Goal: Information Seeking & Learning: Learn about a topic

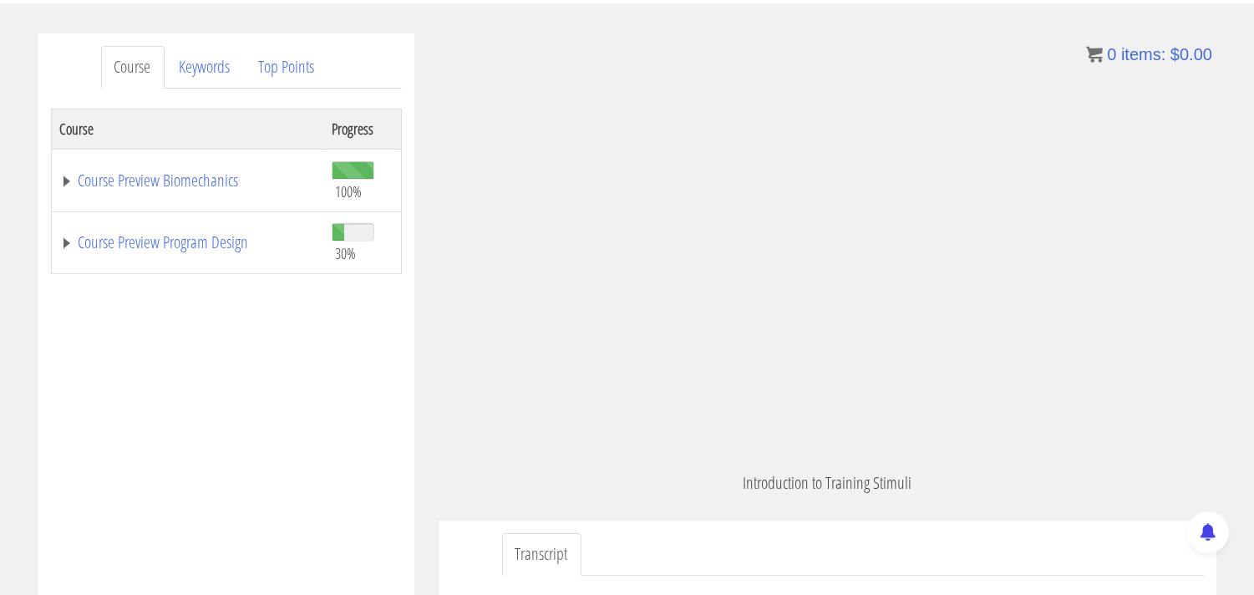
scroll to position [2804, 0]
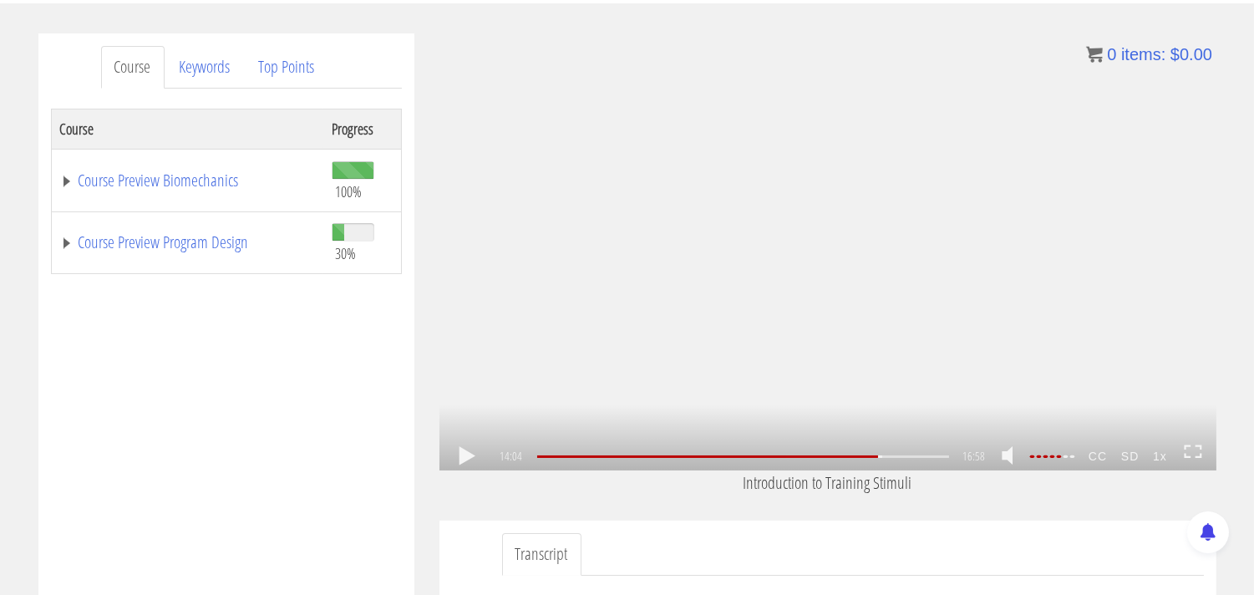
click at [466, 456] on link at bounding box center [467, 456] width 28 height 0
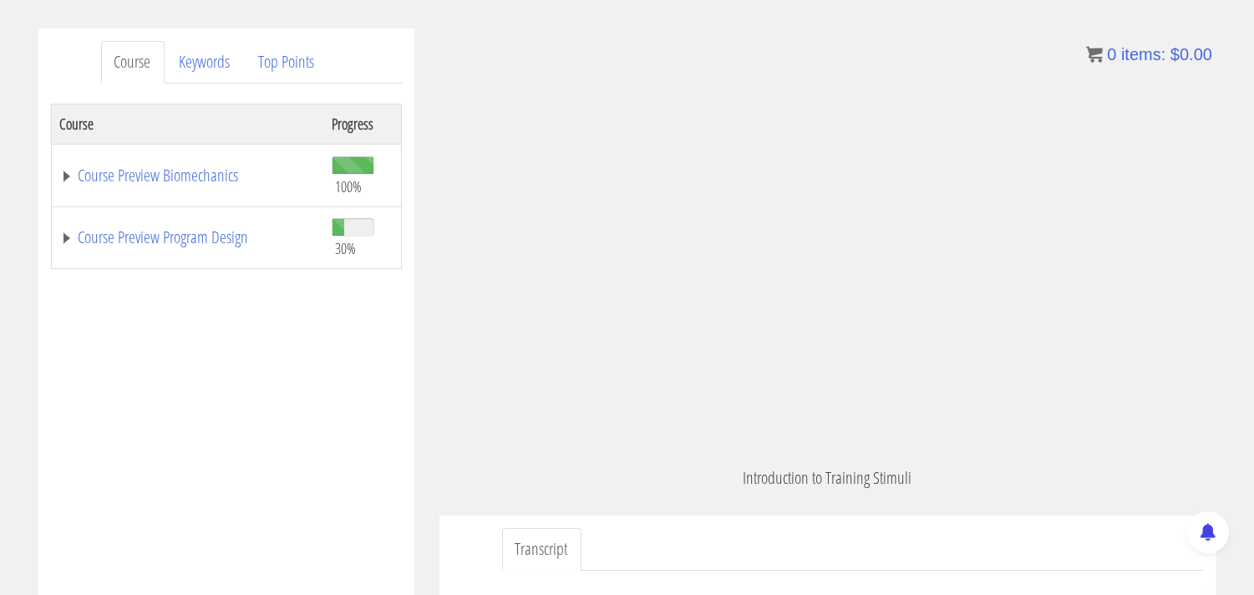
scroll to position [562, 0]
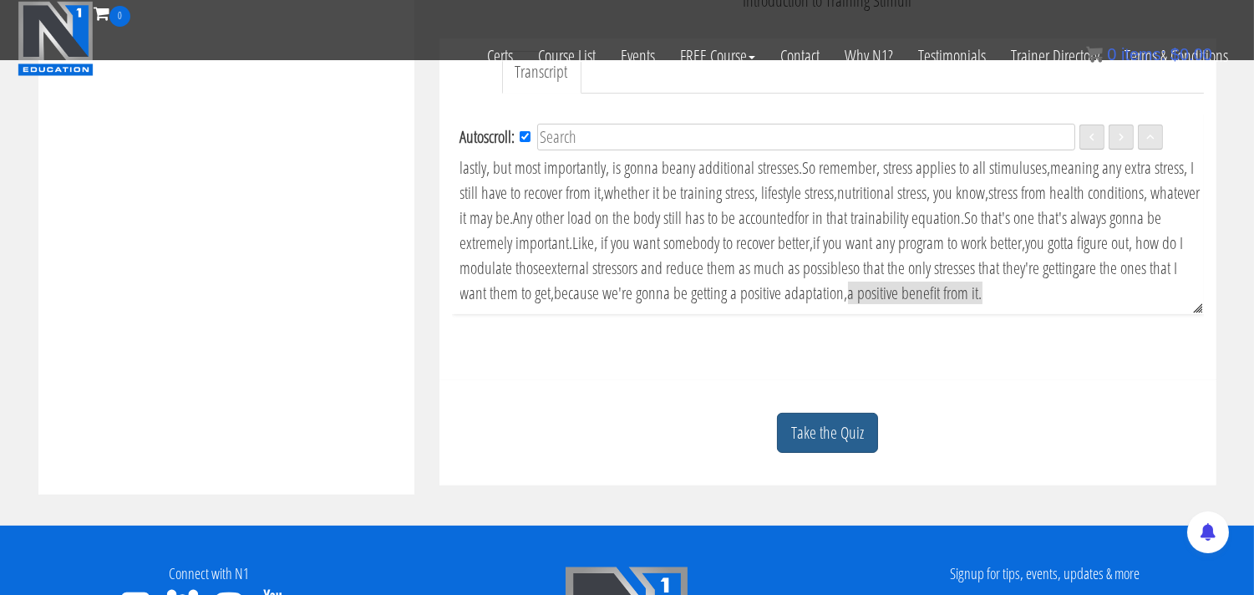
click at [820, 432] on link "Take the Quiz" at bounding box center [827, 433] width 101 height 41
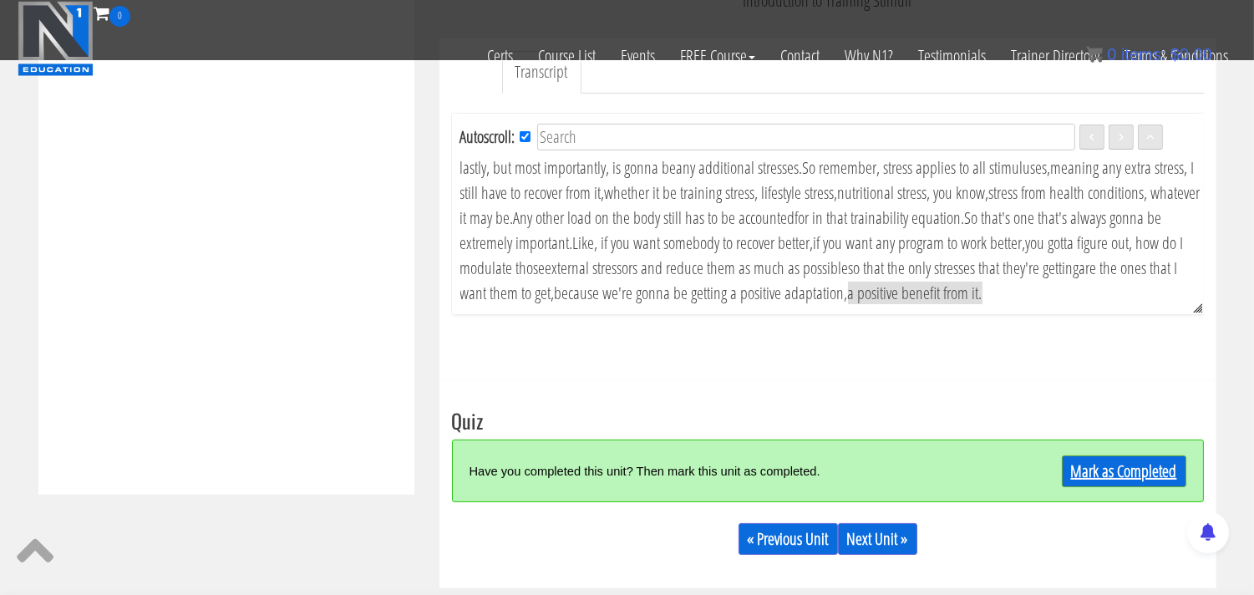
click at [1089, 472] on link "Mark as Completed" at bounding box center [1124, 471] width 124 height 32
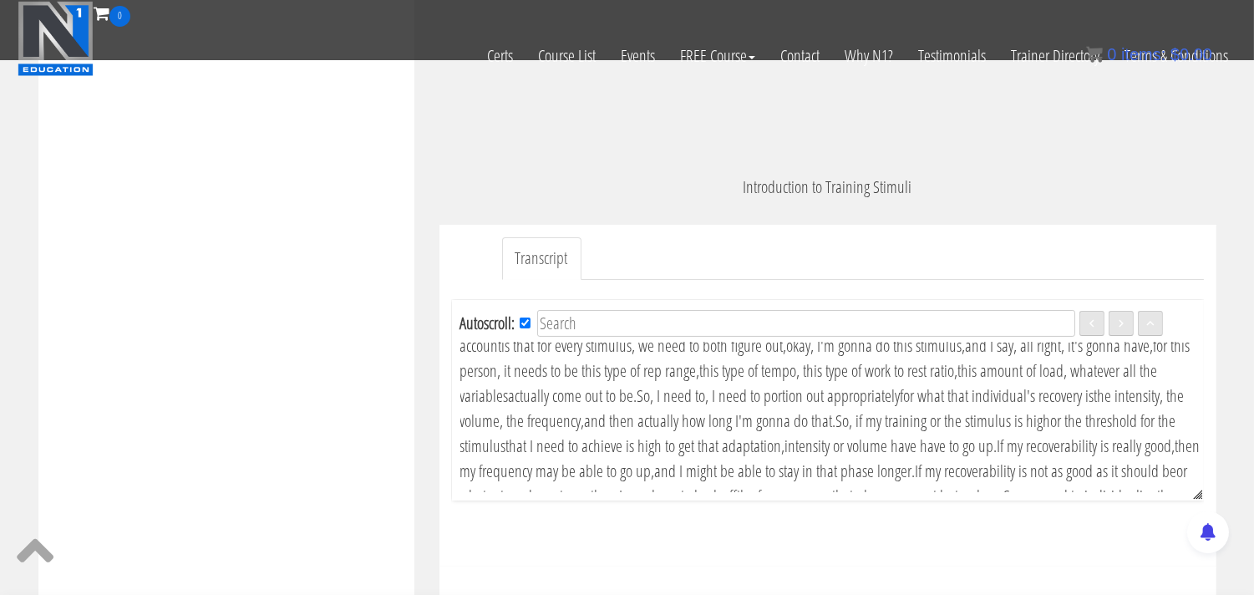
scroll to position [0, 0]
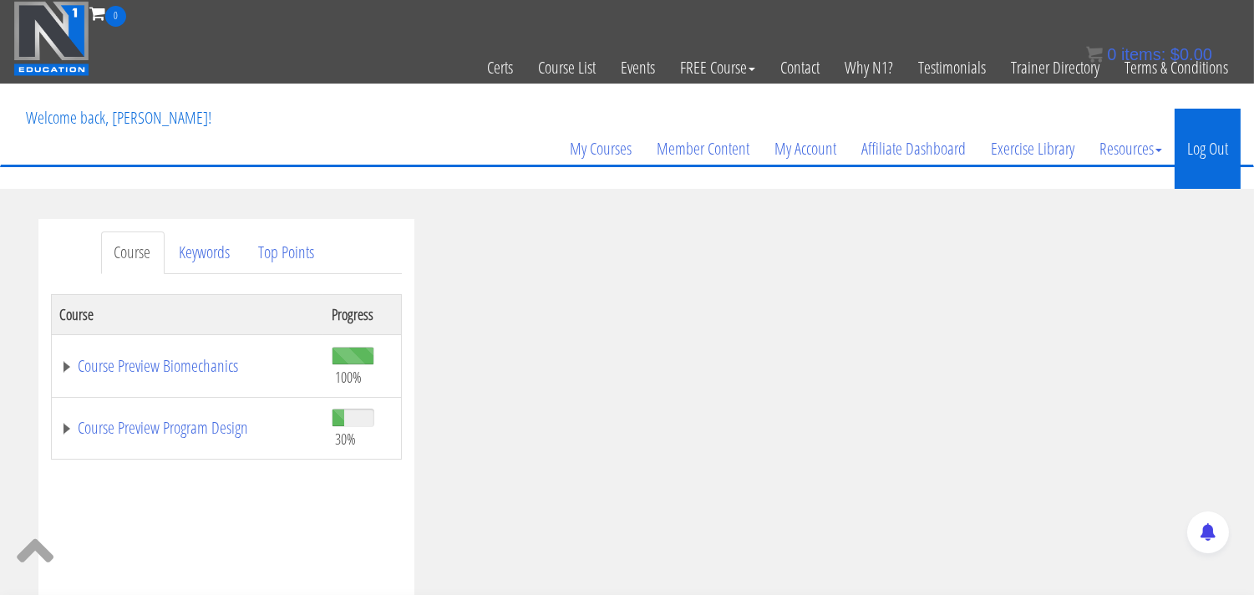
click at [1198, 157] on link "Log Out" at bounding box center [1208, 149] width 66 height 80
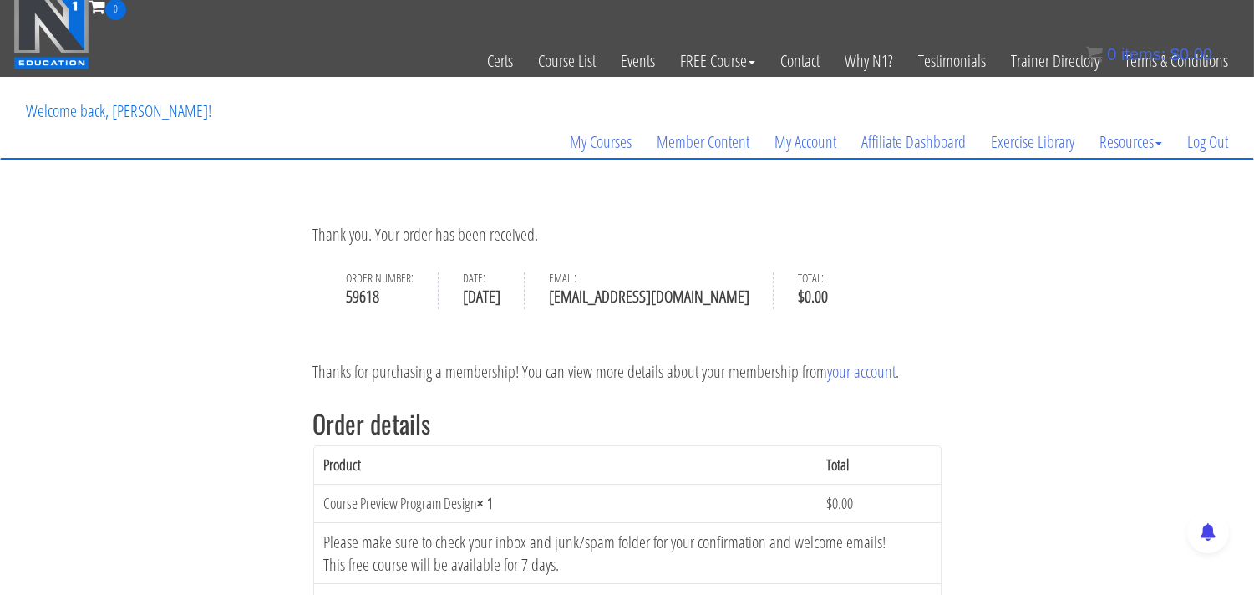
scroll to position [7, 0]
click at [607, 148] on link "My Courses" at bounding box center [600, 142] width 87 height 80
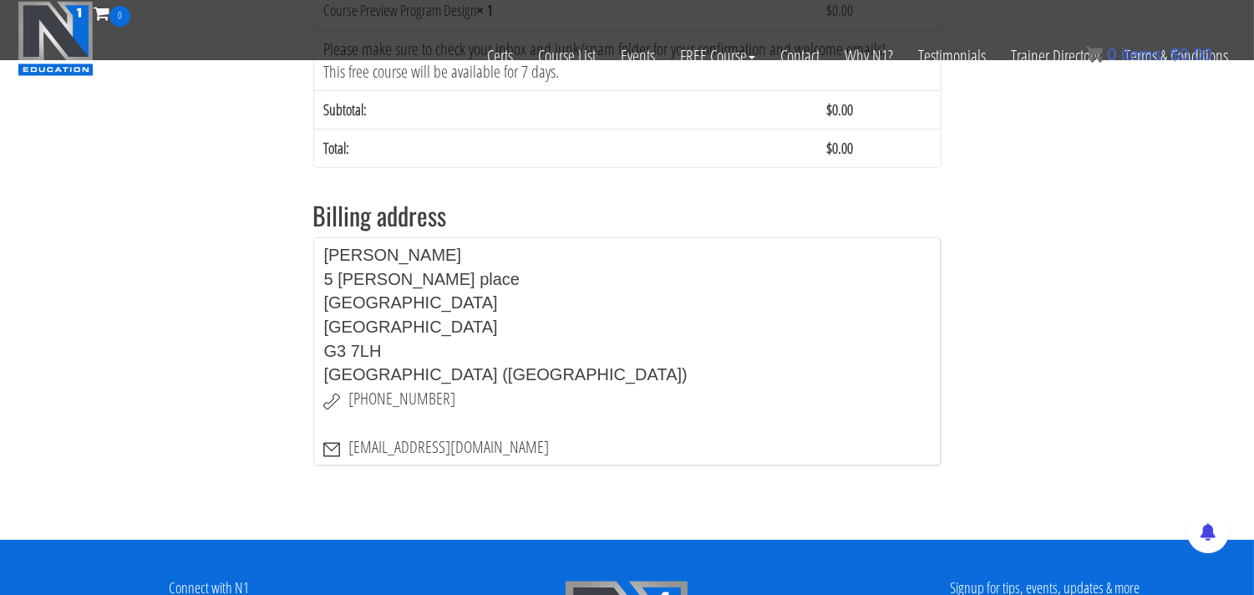
scroll to position [471, 0]
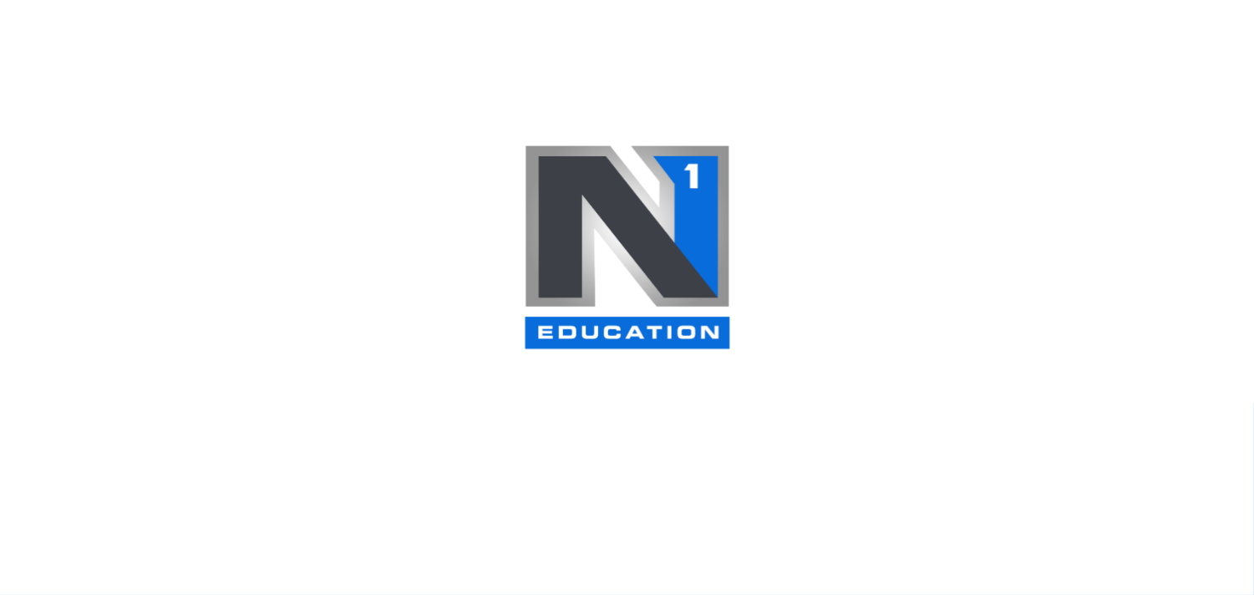
scroll to position [185, 0]
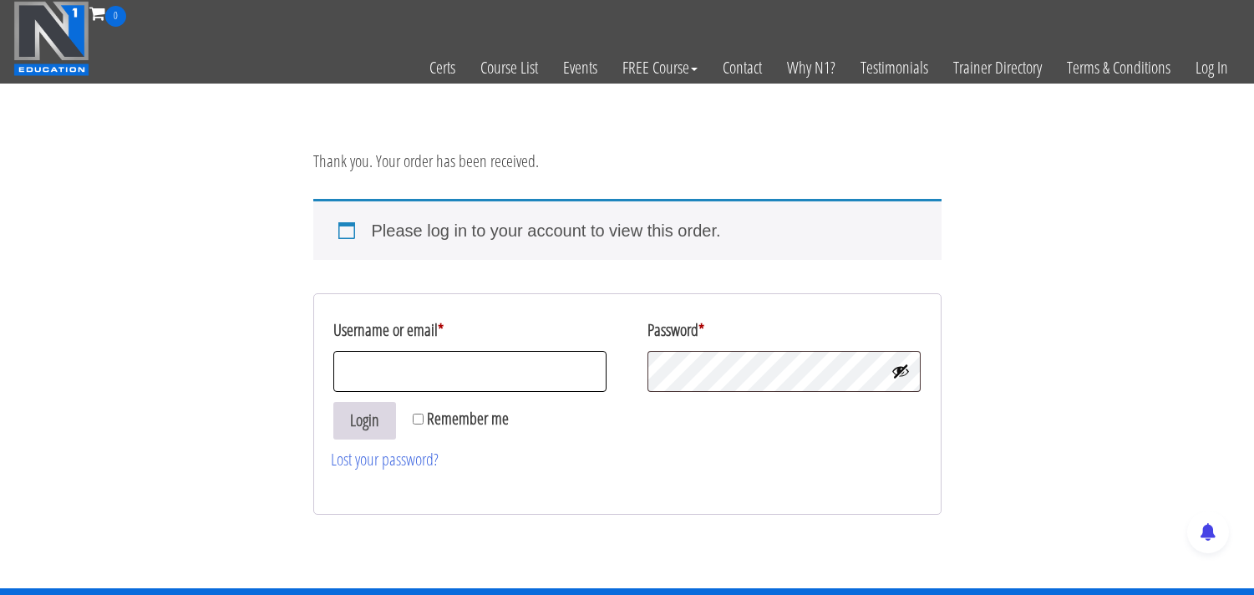
type input "[EMAIL_ADDRESS][DOMAIN_NAME]"
click at [362, 424] on button "Login" at bounding box center [364, 421] width 63 height 38
click at [368, 419] on button "Login" at bounding box center [364, 421] width 63 height 38
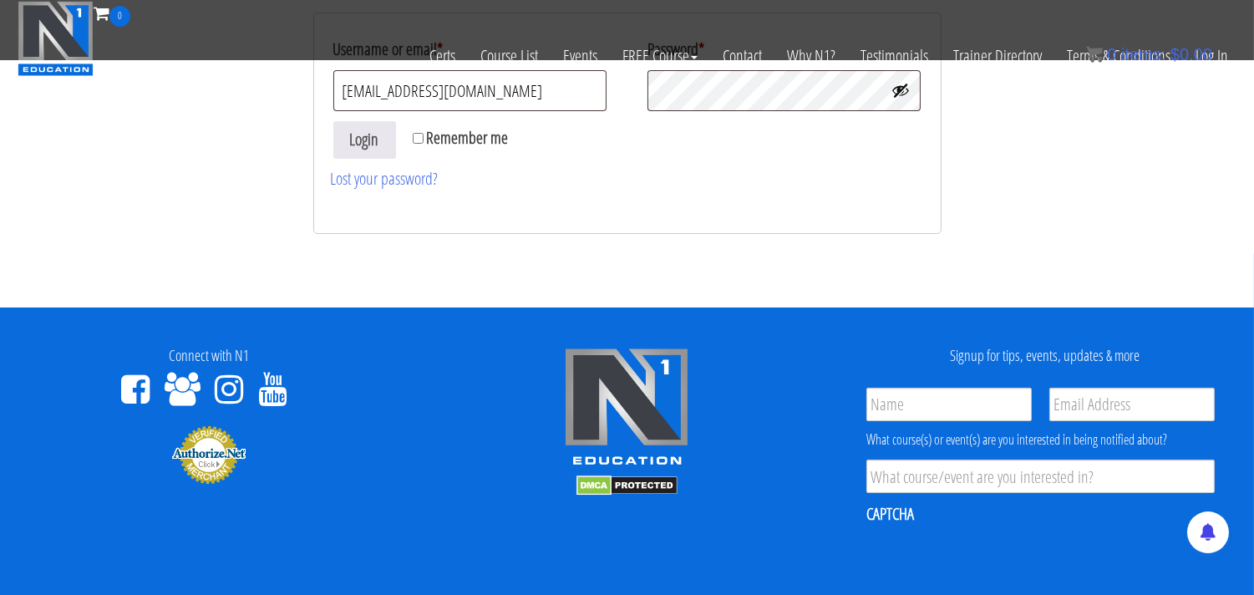
scroll to position [393, 0]
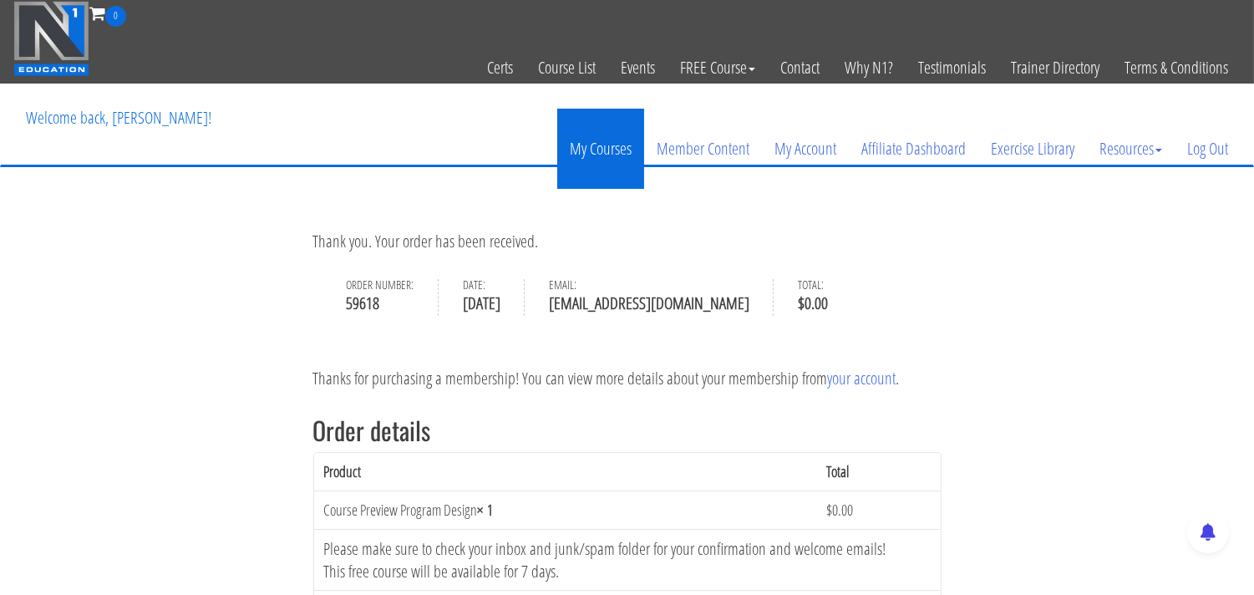
click at [589, 155] on link "My Courses" at bounding box center [600, 149] width 87 height 80
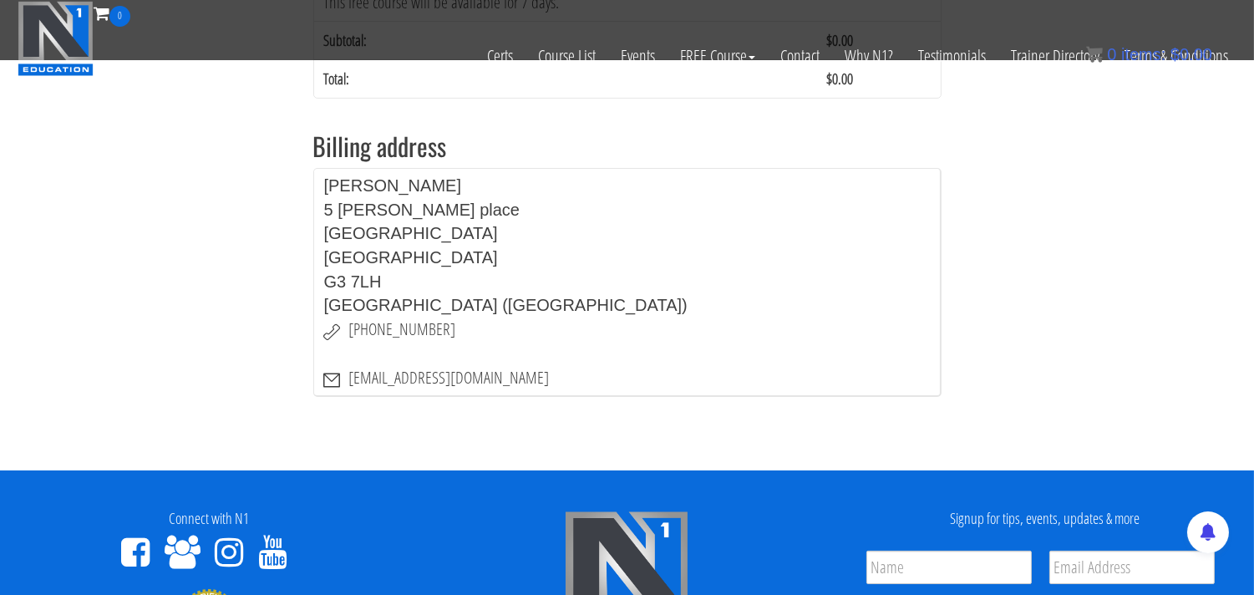
scroll to position [338, 0]
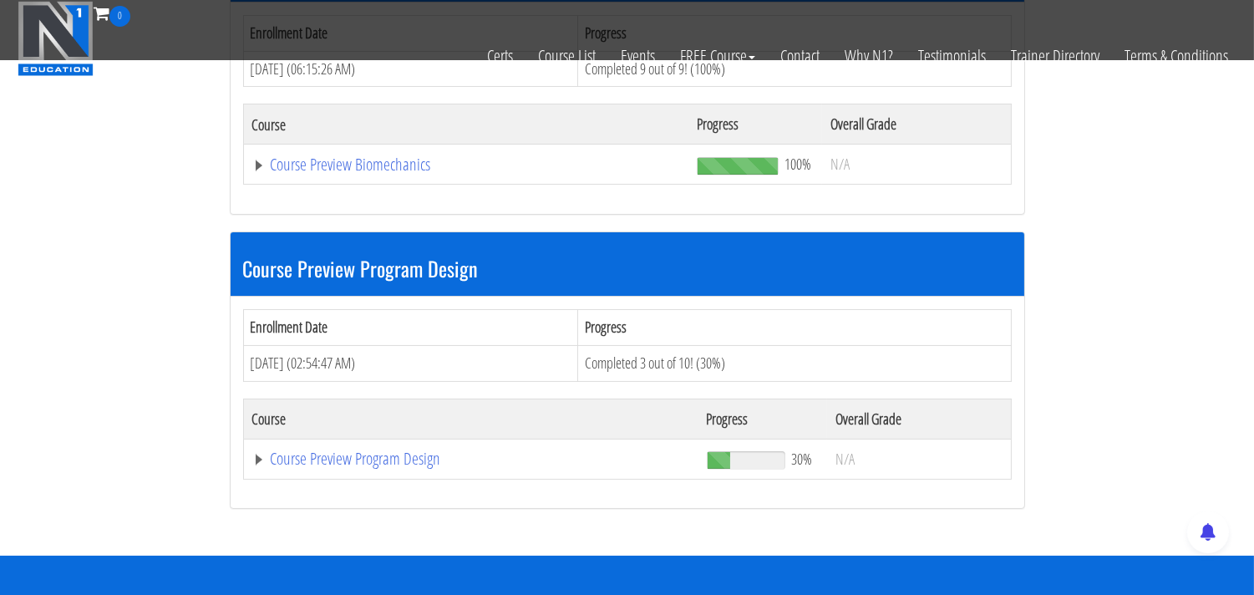
scroll to position [371, 0]
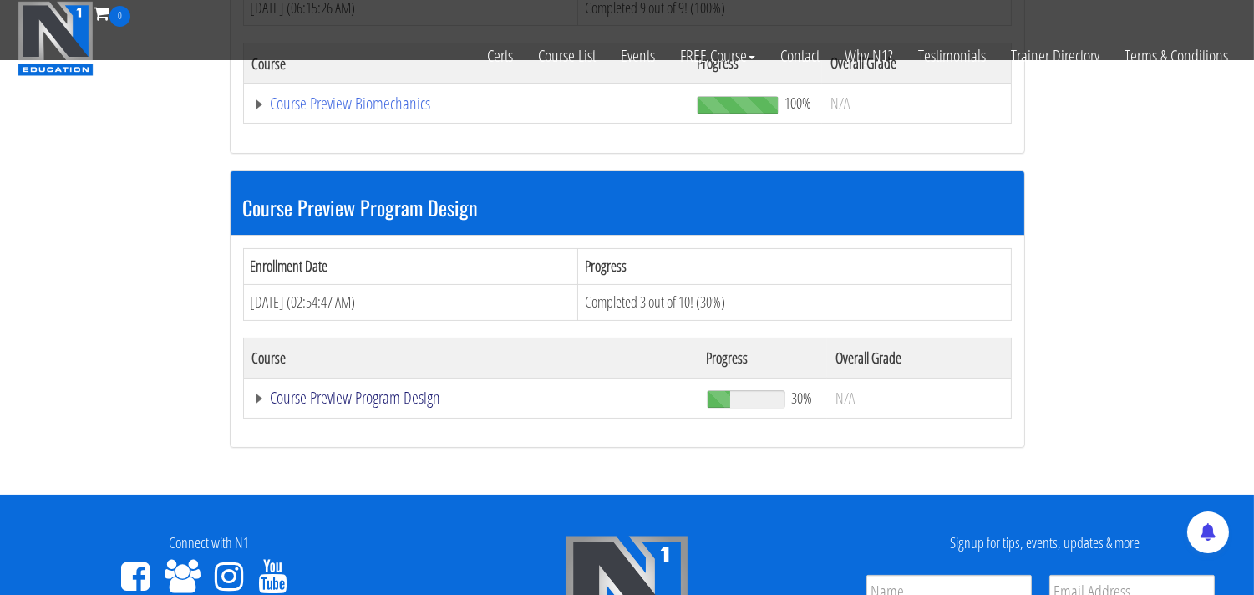
click at [314, 112] on link "Course Preview Program Design" at bounding box center [466, 103] width 429 height 17
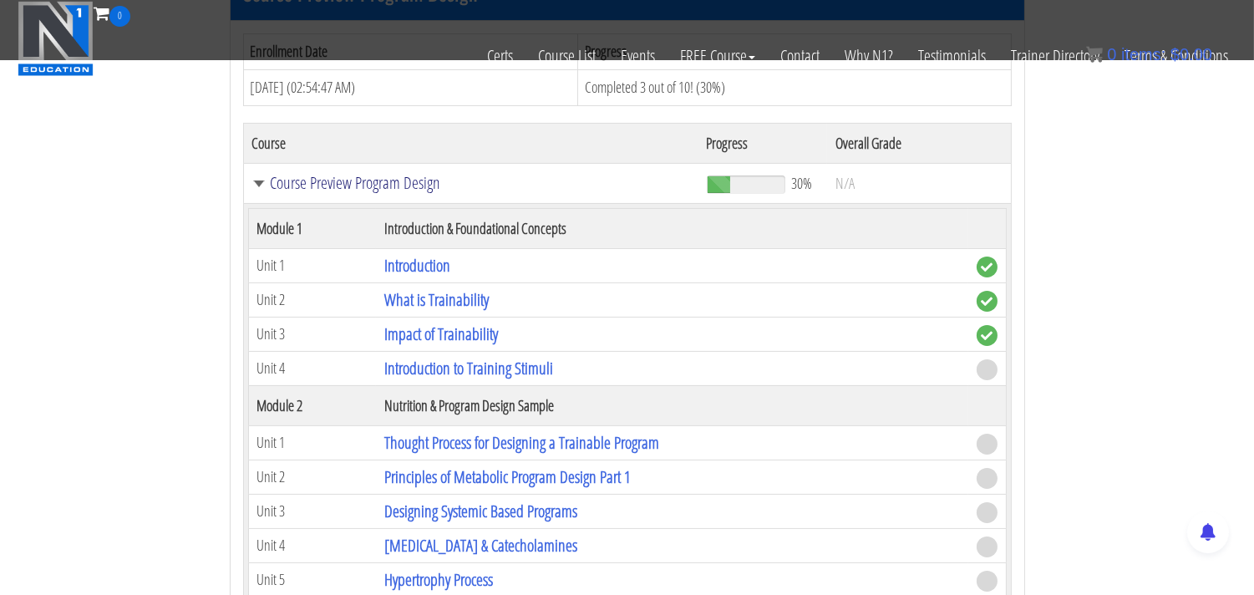
scroll to position [649, 0]
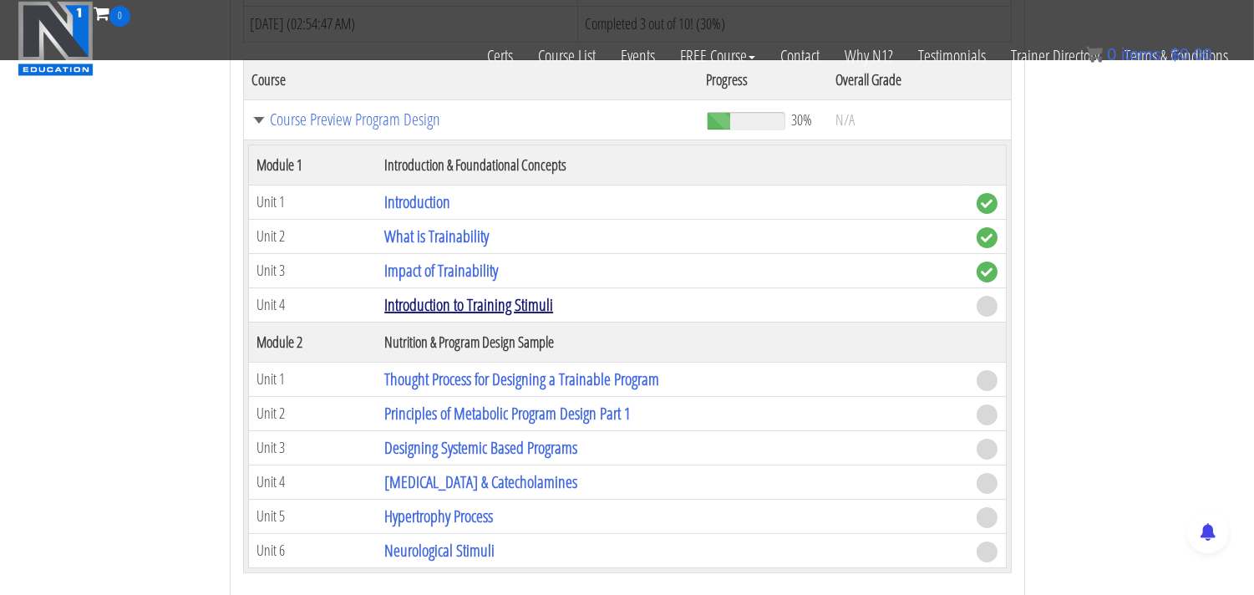
click at [449, 302] on link "Introduction to Training Stimuli" at bounding box center [468, 304] width 169 height 23
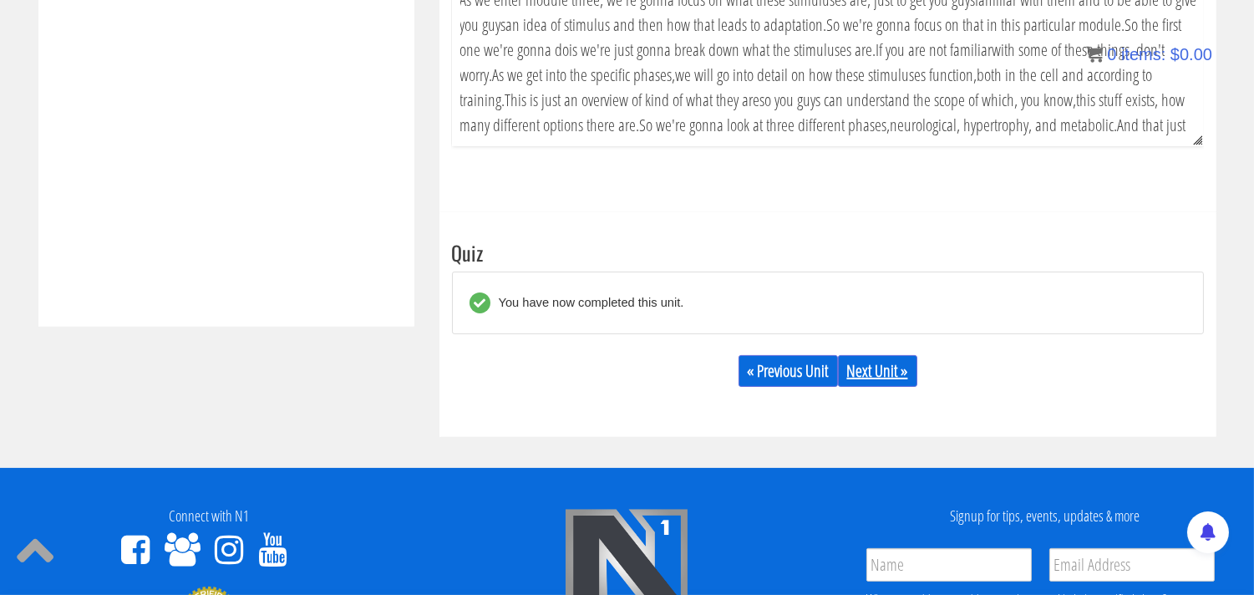
click at [881, 372] on link "Next Unit »" at bounding box center [877, 371] width 79 height 32
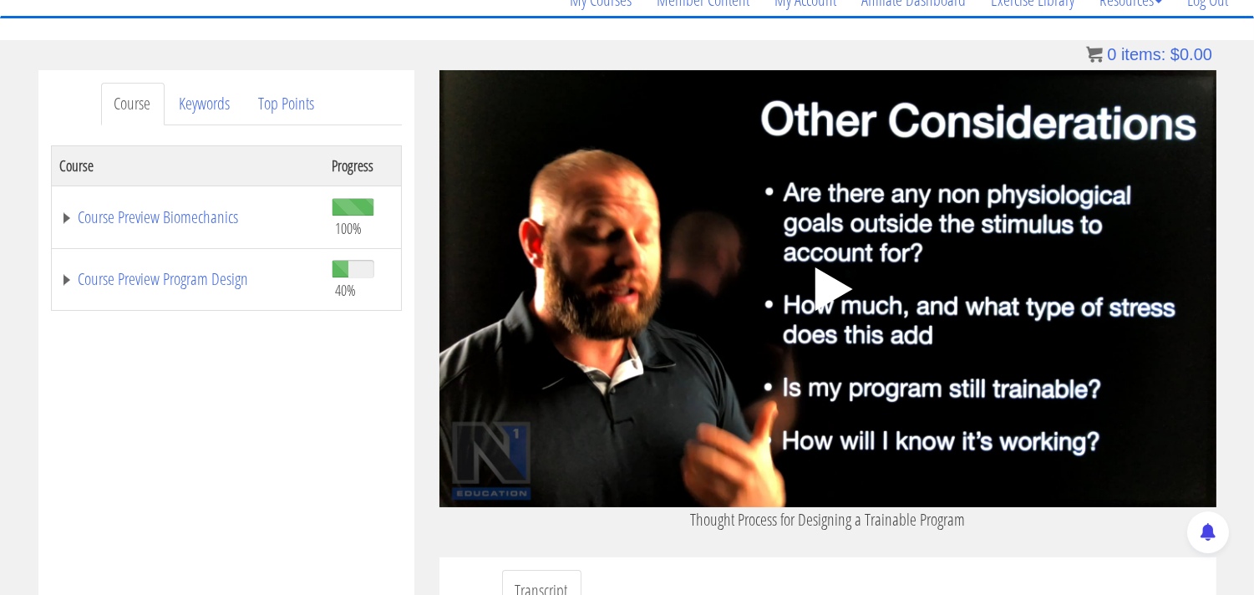
scroll to position [185, 0]
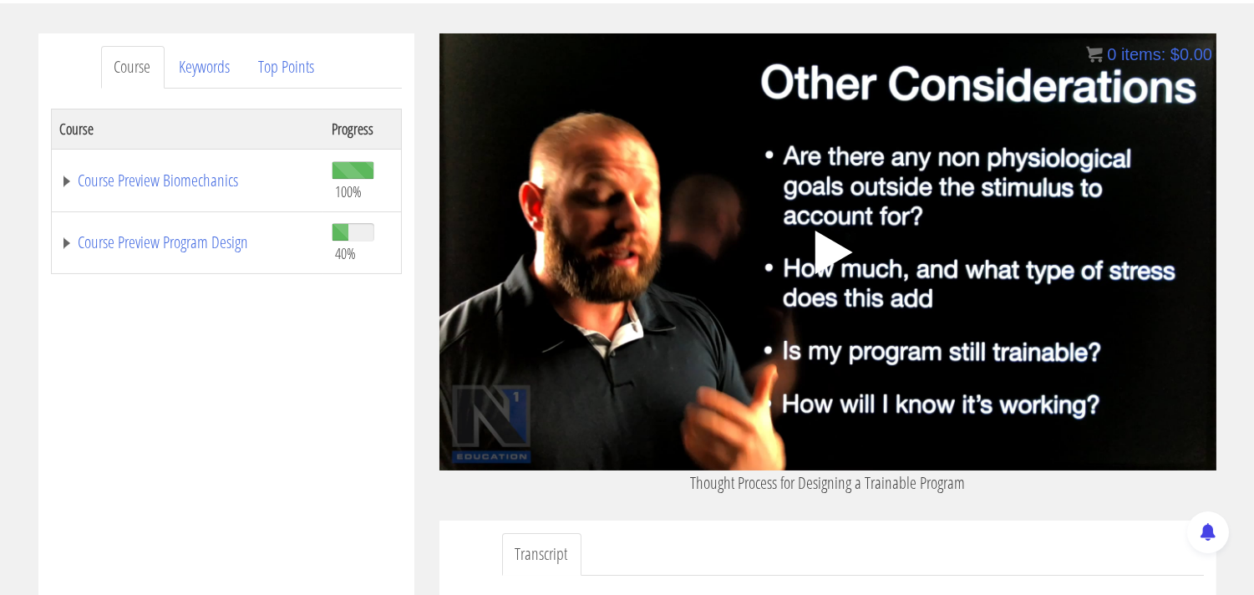
click at [827, 251] on polygon at bounding box center [834, 252] width 38 height 43
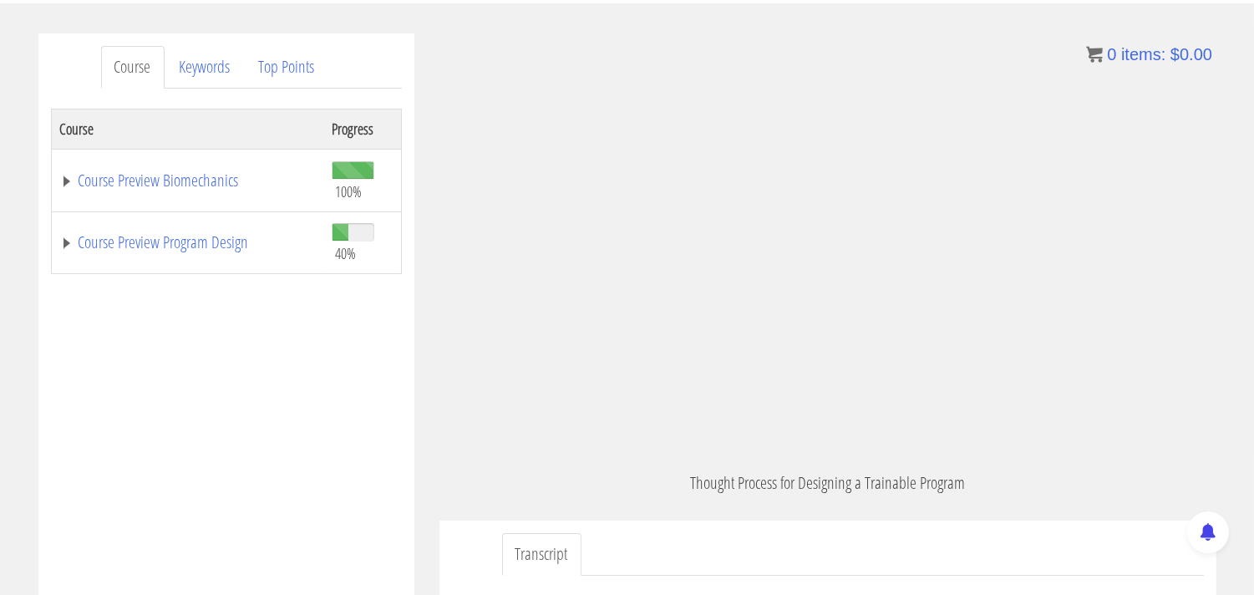
scroll to position [1220, 0]
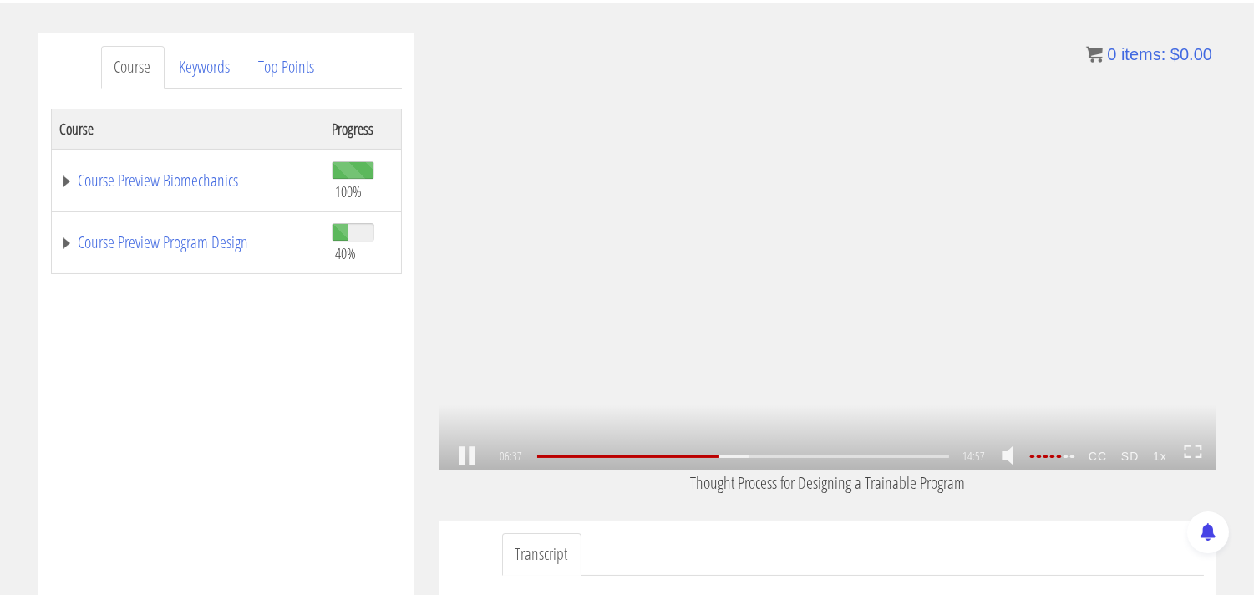
click at [465, 456] on link at bounding box center [467, 456] width 28 height 0
